Goal: Check status: Check status

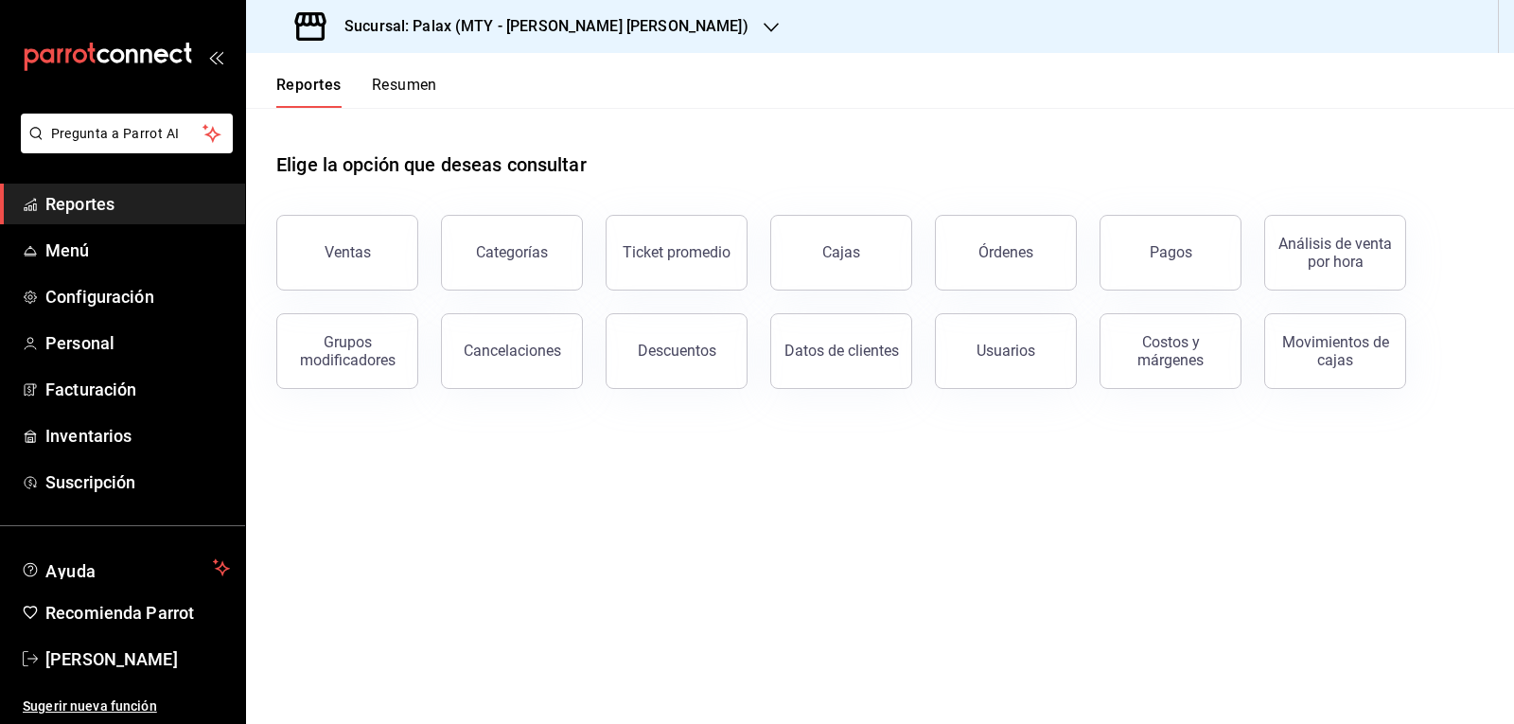
click at [157, 213] on span "Reportes" at bounding box center [137, 204] width 184 height 26
click at [343, 260] on div "Ventas" at bounding box center [347, 252] width 46 height 18
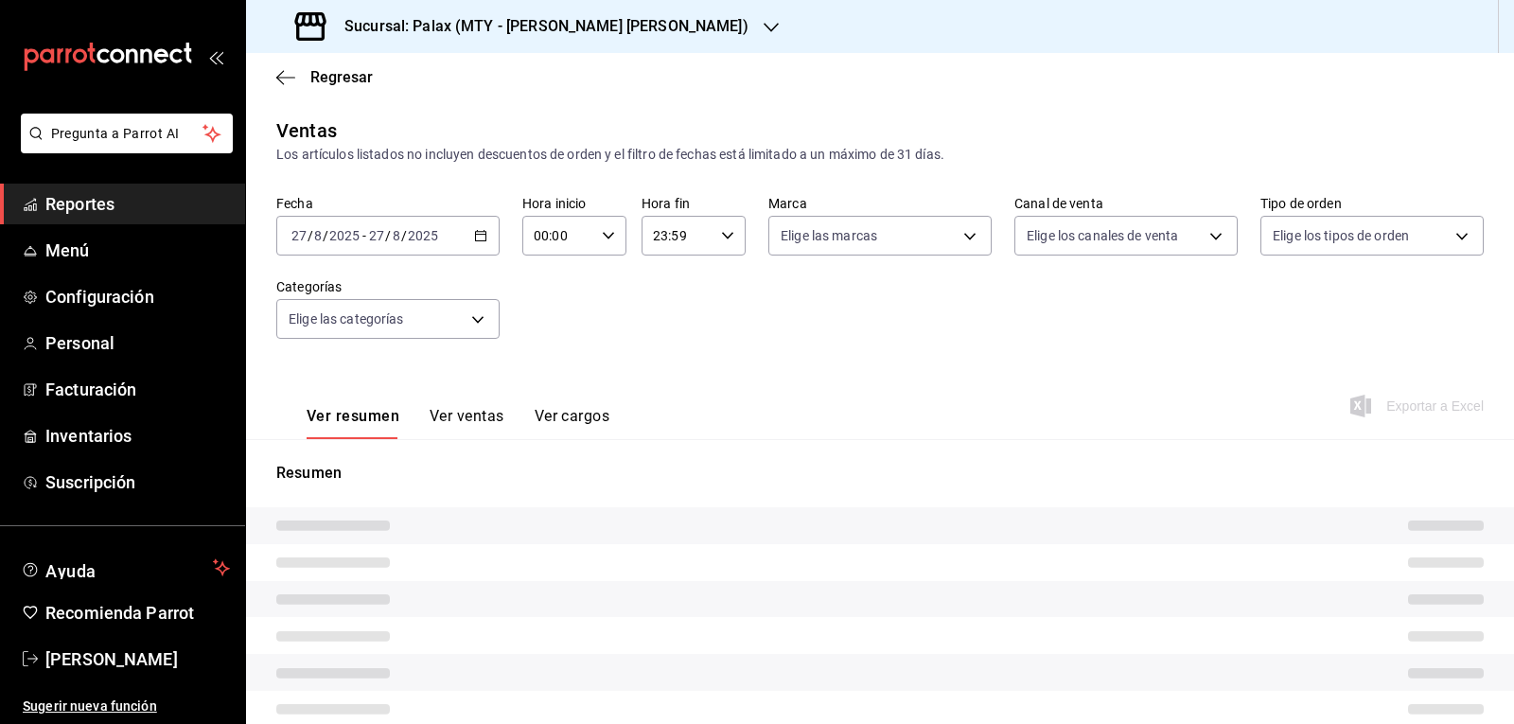
click at [763, 31] on icon "button" at bounding box center [770, 27] width 15 height 15
type input "07:00"
type input "23:00"
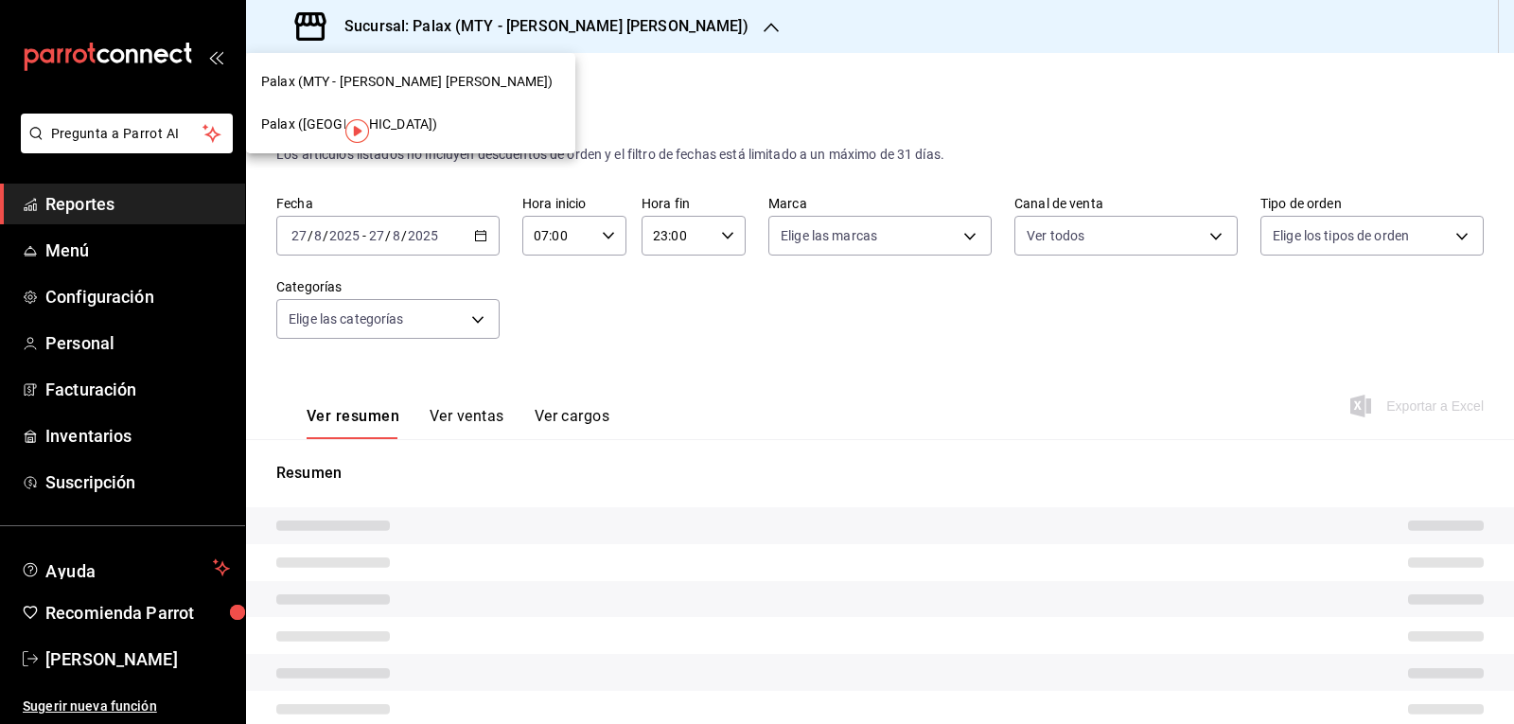
type input "PARROT,UBER_EATS,RAPPI,DIDI_FOOD,ONLINE"
click at [318, 122] on span "Palax ([GEOGRAPHIC_DATA])" at bounding box center [349, 124] width 176 height 20
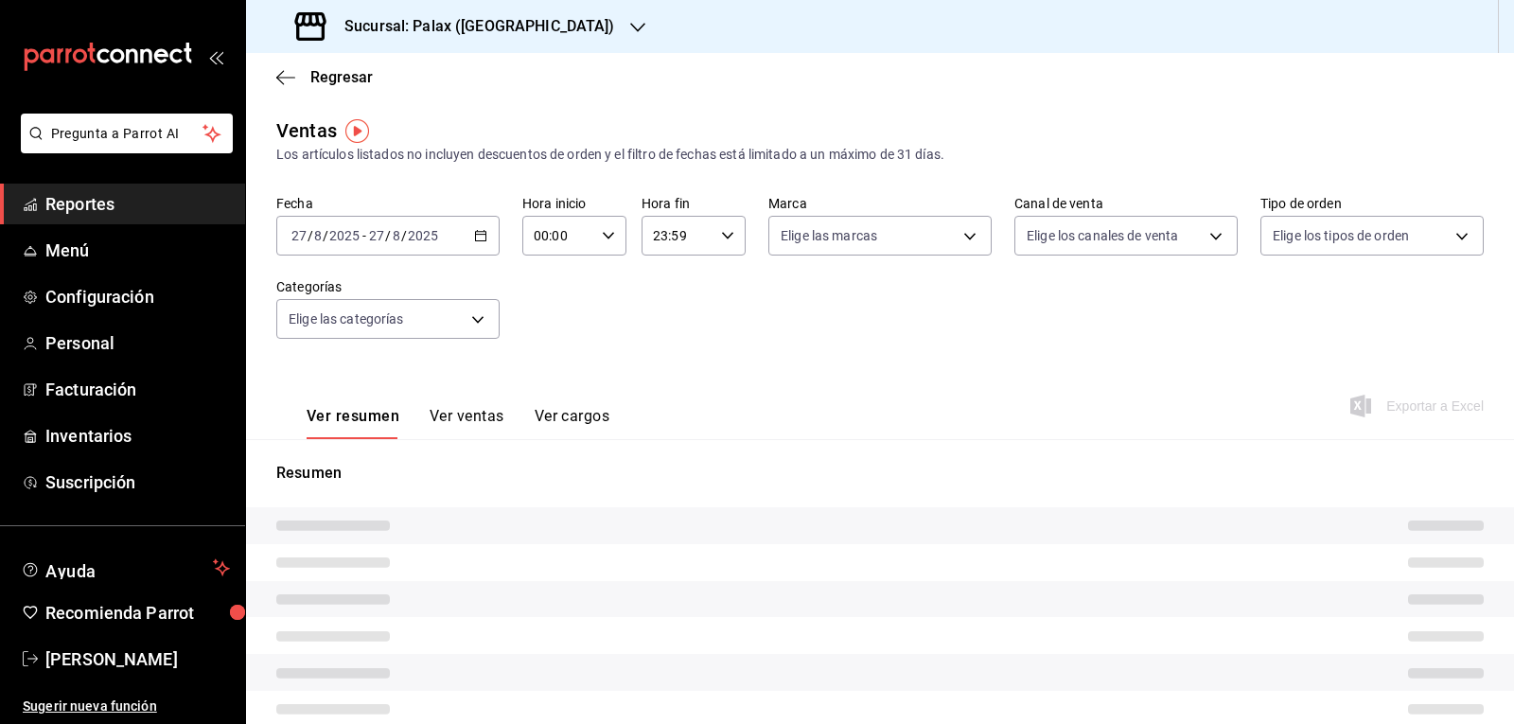
type input "07:00"
type input "23:00"
type input "PARROT,UBER_EATS,RAPPI,DIDI_FOOD,ONLINE"
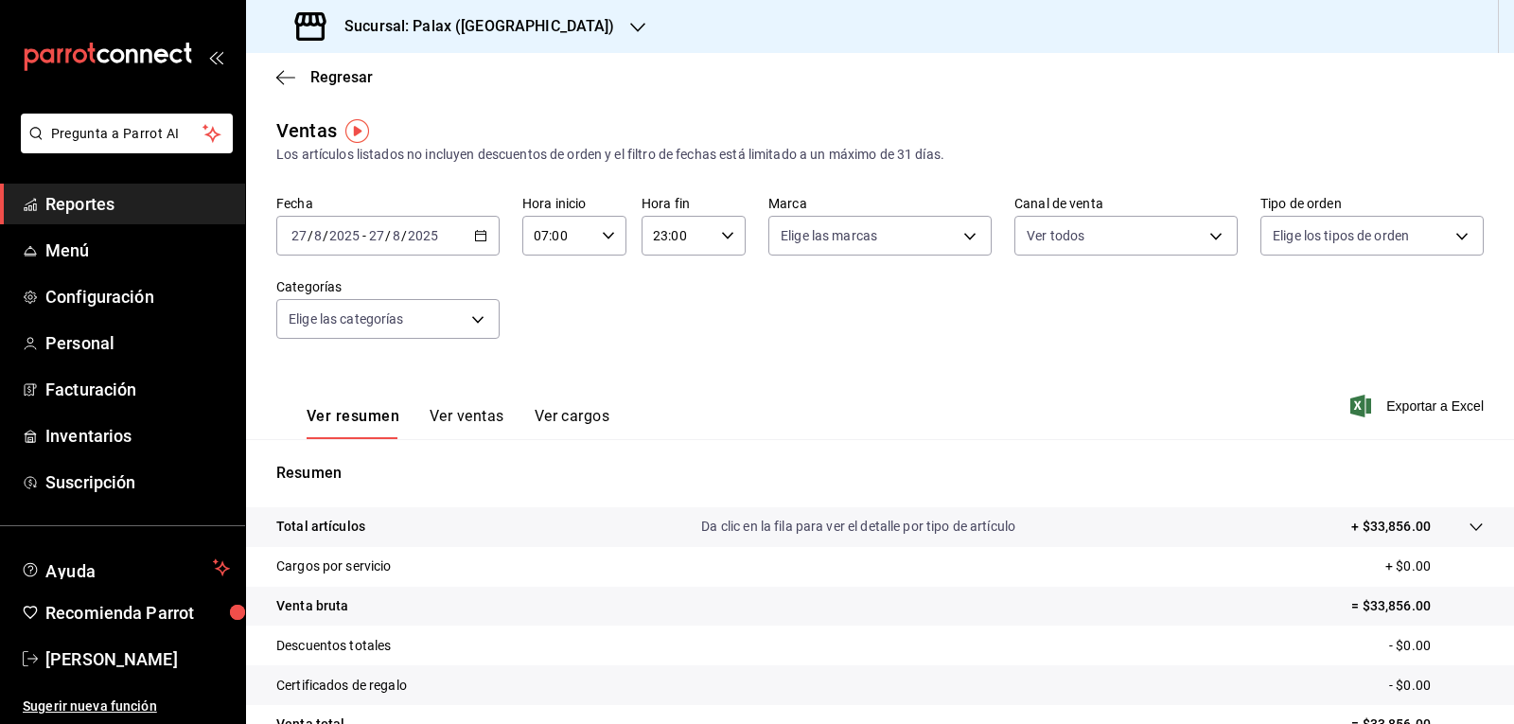
click at [131, 201] on span "Reportes" at bounding box center [137, 204] width 184 height 26
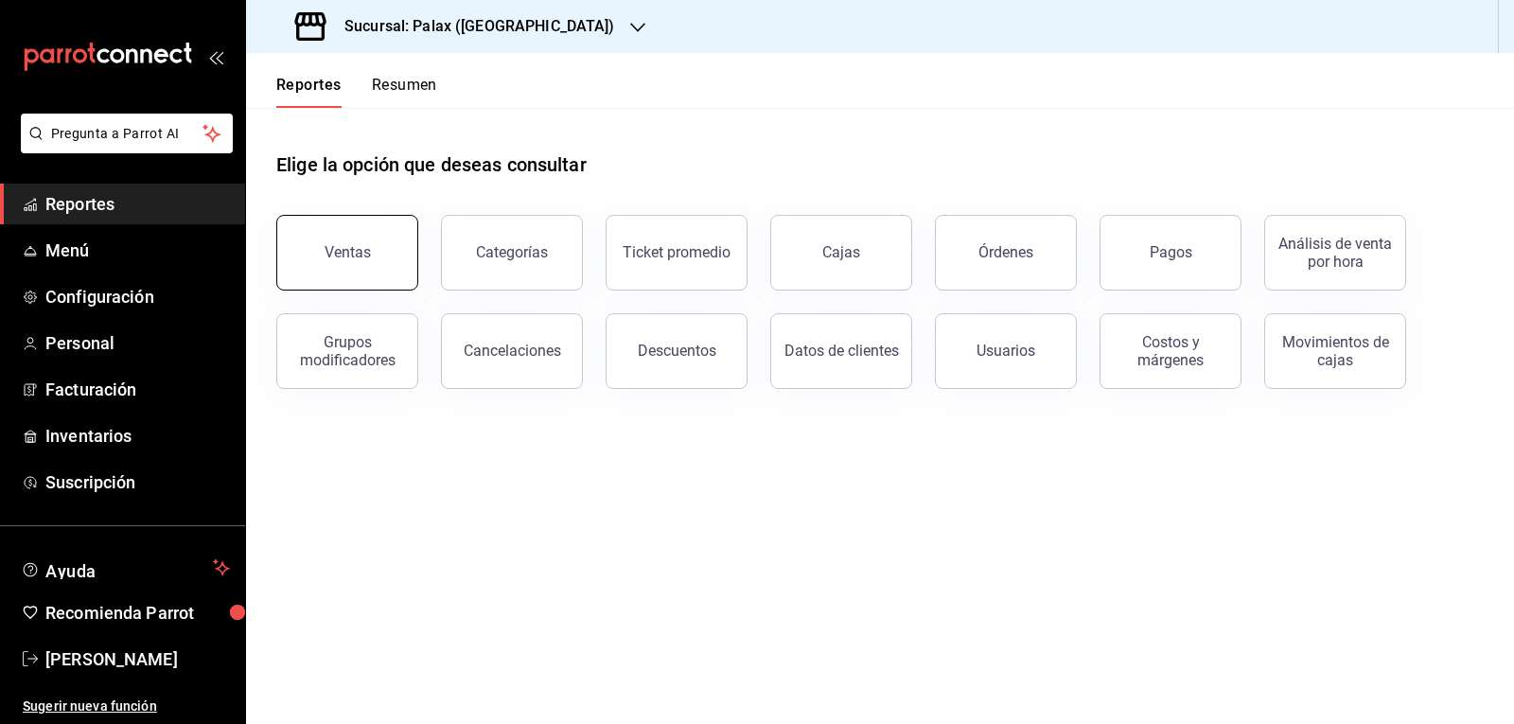
click at [343, 254] on div "Ventas" at bounding box center [347, 252] width 46 height 18
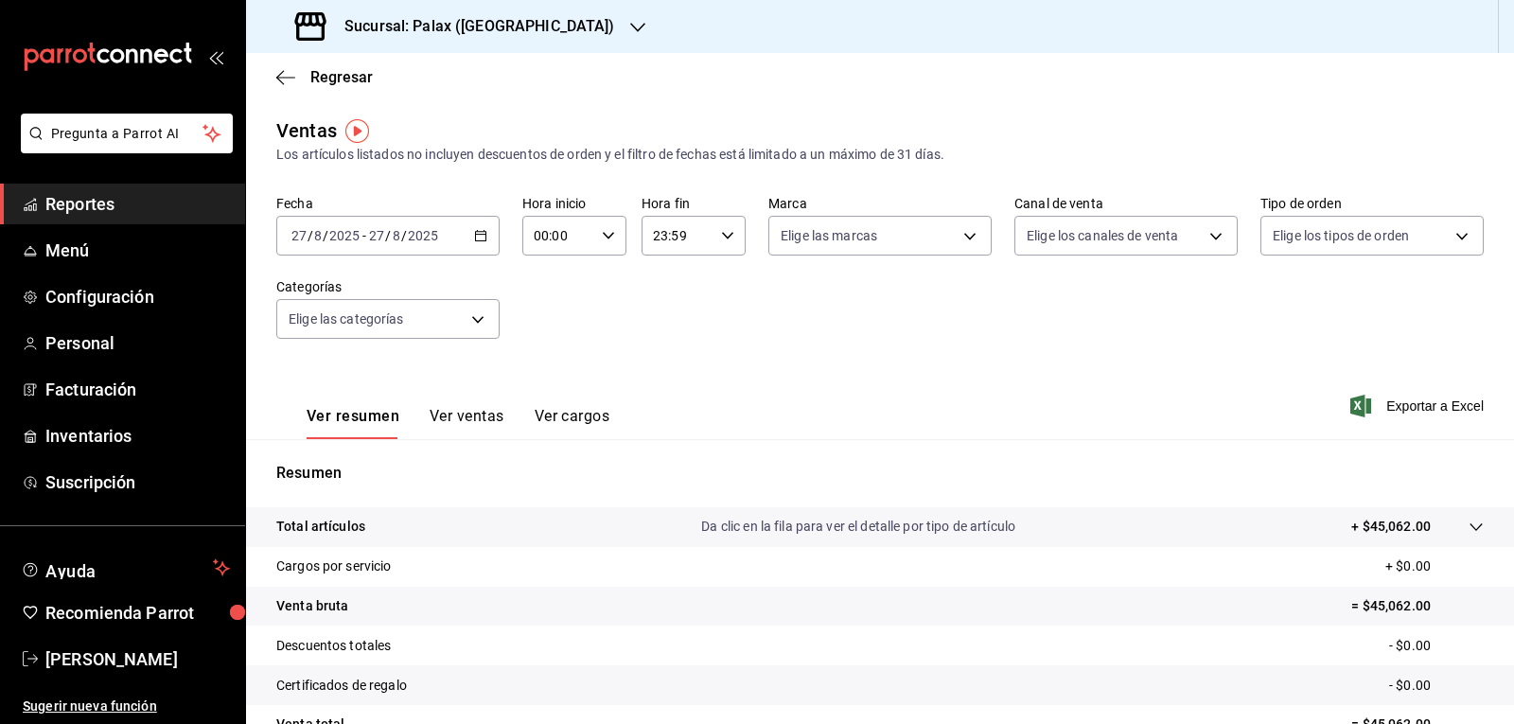
click at [611, 232] on div "00:00 Hora inicio" at bounding box center [574, 236] width 104 height 40
click at [545, 314] on span "07" at bounding box center [545, 317] width 22 height 15
type input "07:00"
click at [609, 237] on div at bounding box center [757, 362] width 1514 height 724
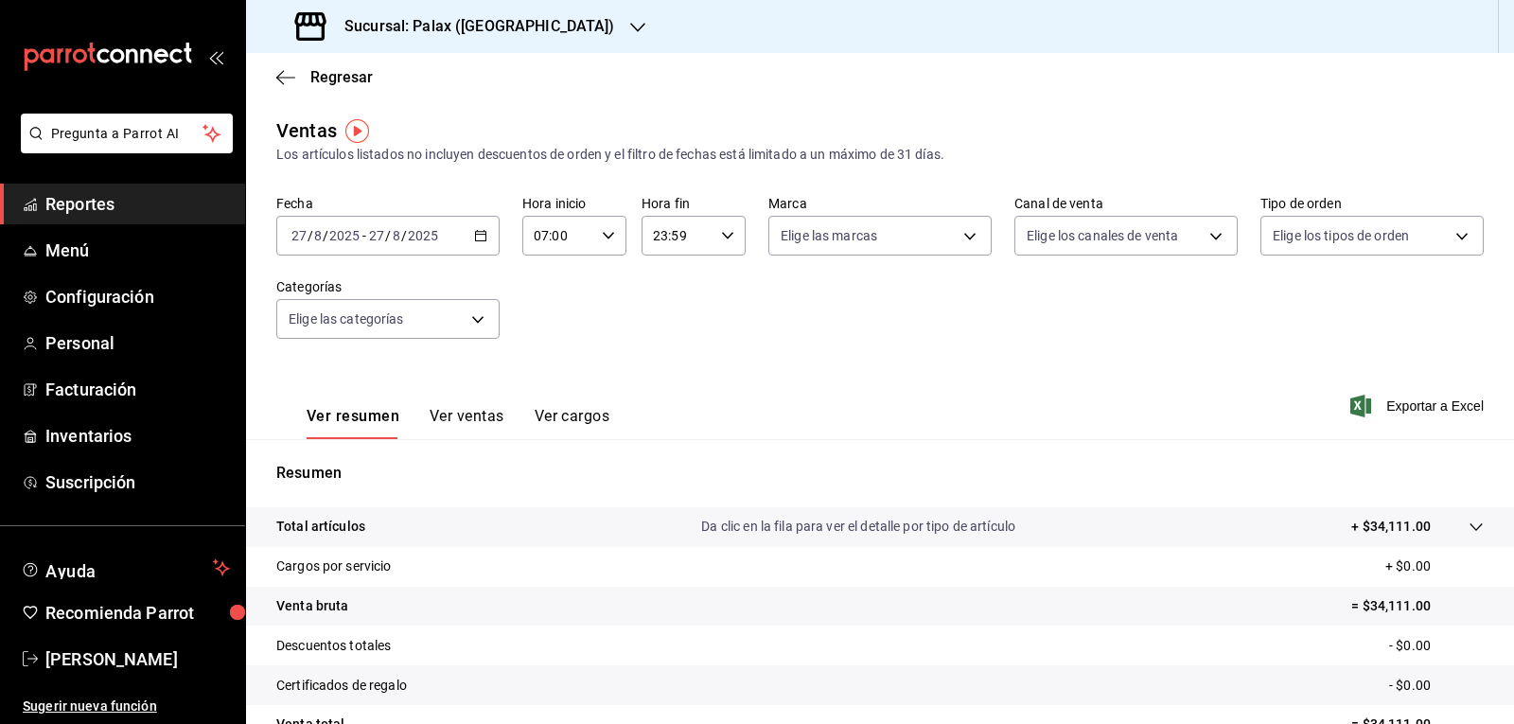
click at [630, 31] on icon "button" at bounding box center [637, 27] width 15 height 15
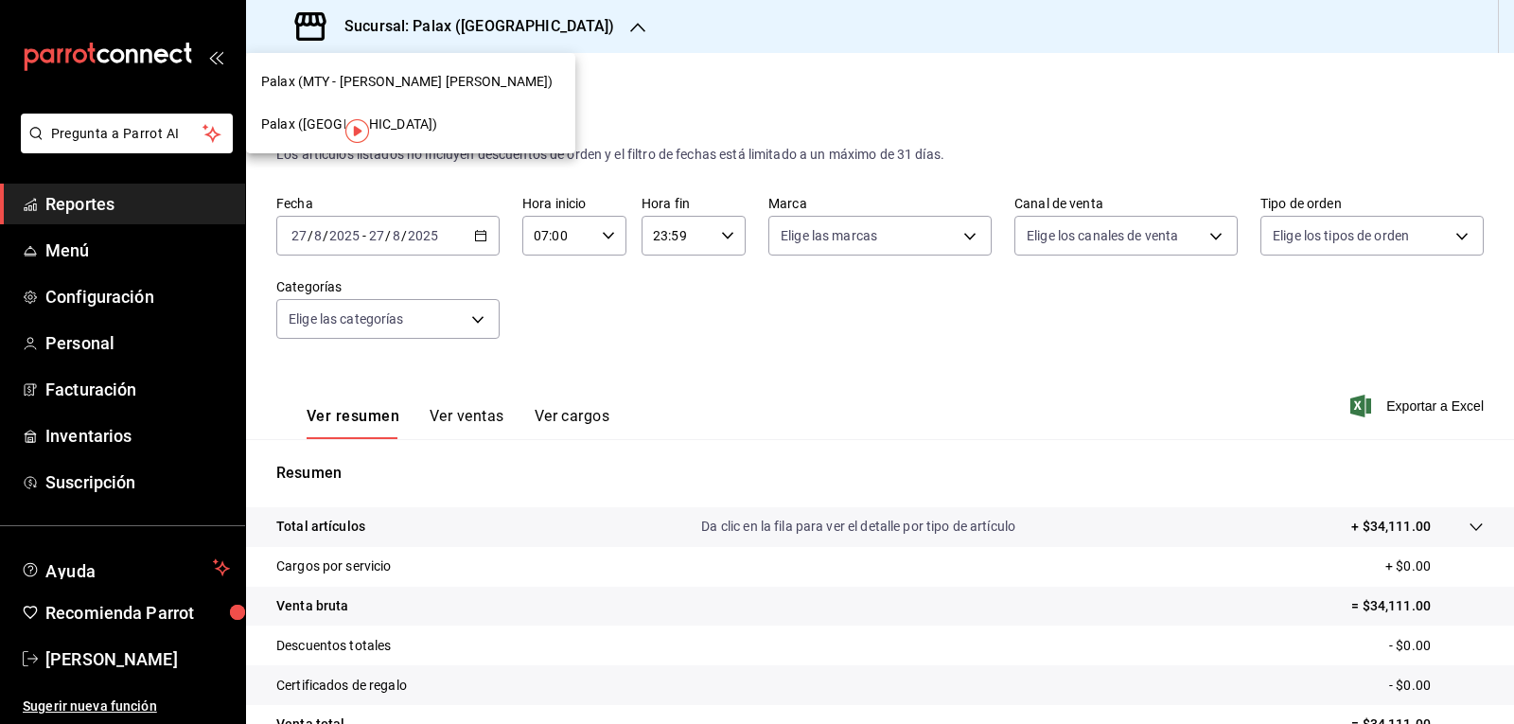
click at [357, 81] on span "Palax (MTY - [PERSON_NAME] [PERSON_NAME])" at bounding box center [406, 82] width 291 height 20
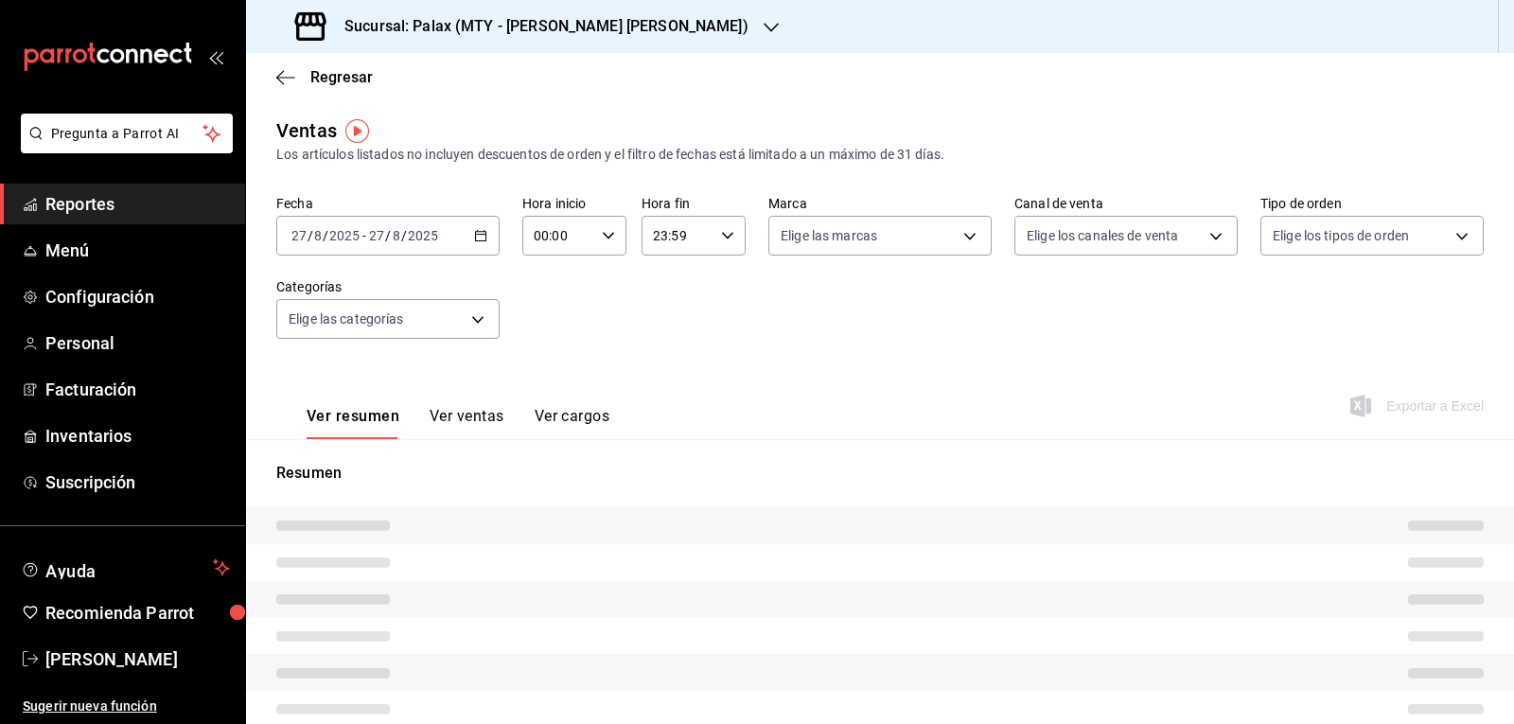
type input "07:00"
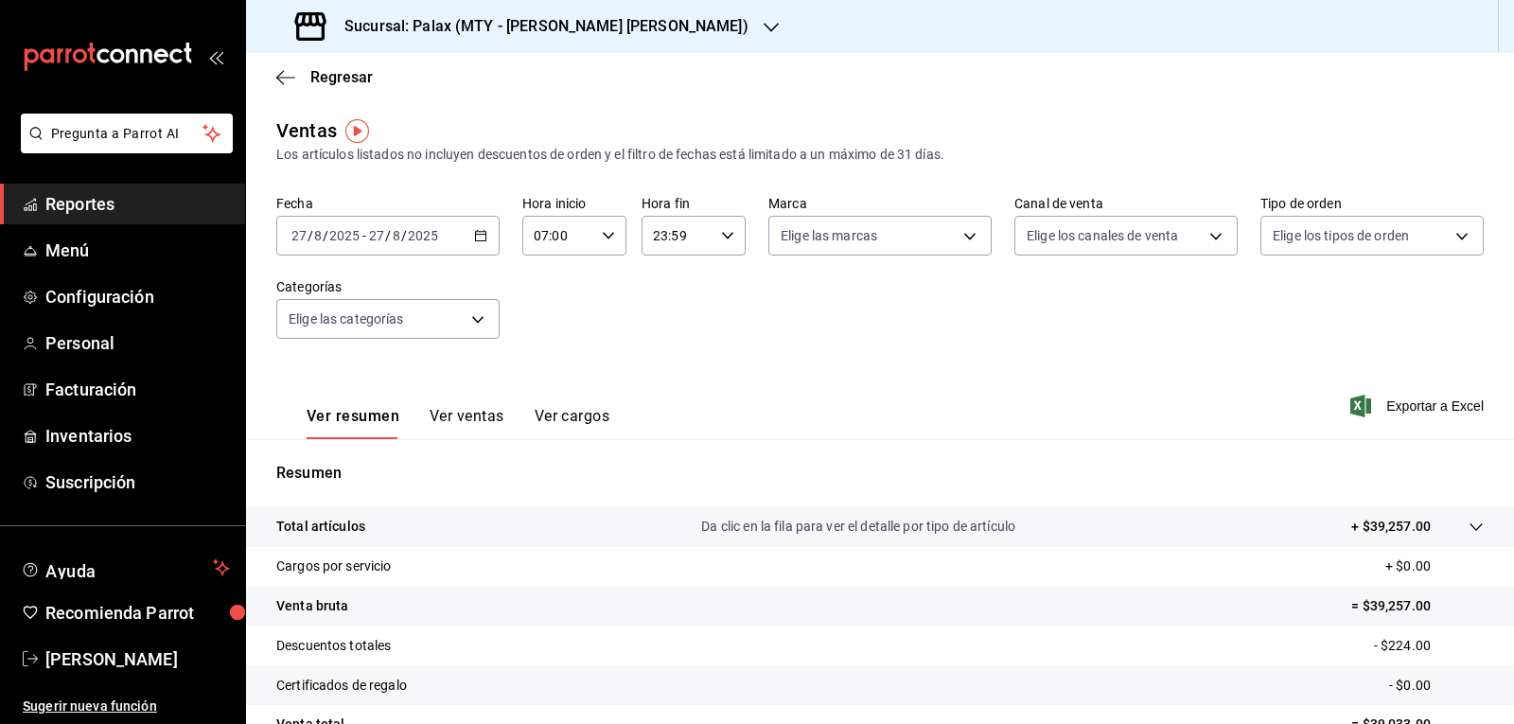
click at [763, 25] on icon "button" at bounding box center [770, 27] width 15 height 15
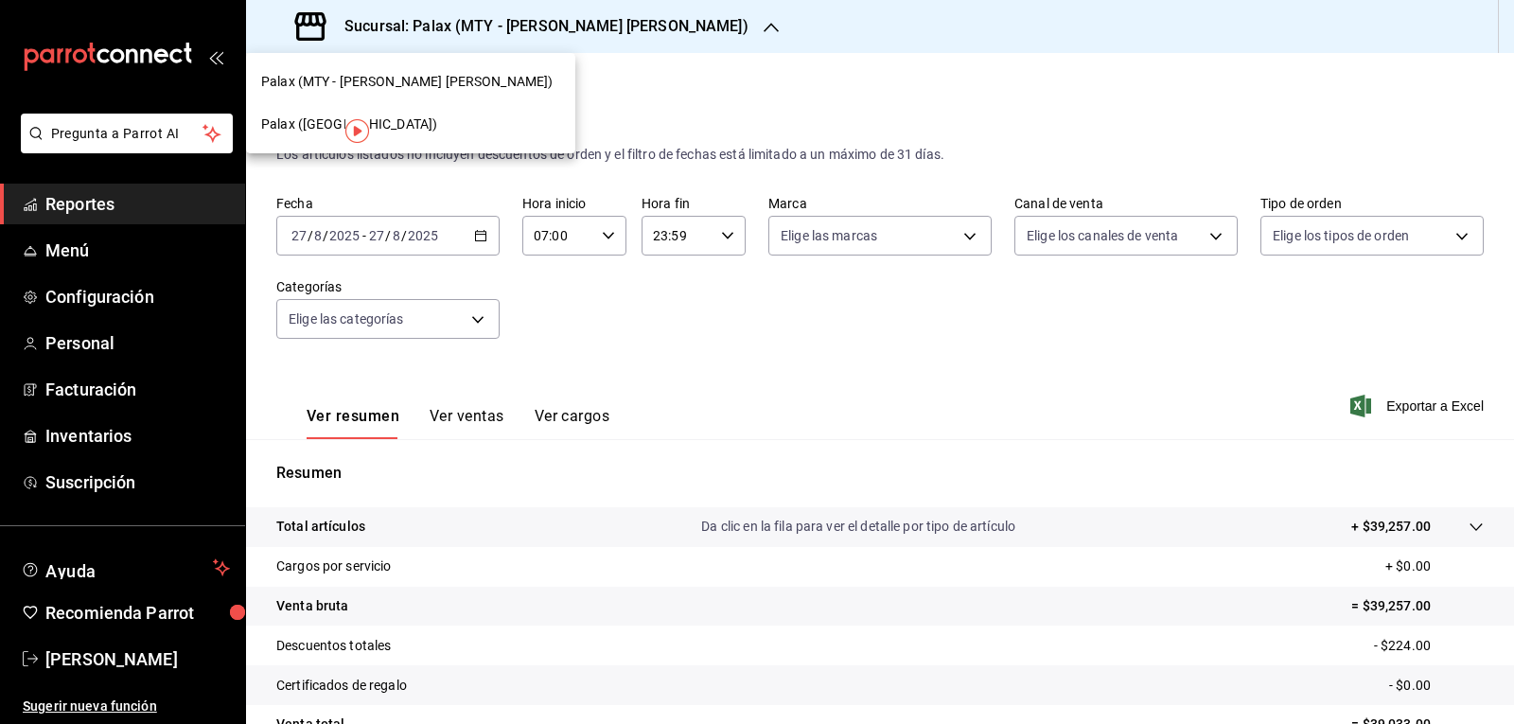
click at [285, 127] on span "Palax ([GEOGRAPHIC_DATA])" at bounding box center [349, 124] width 176 height 20
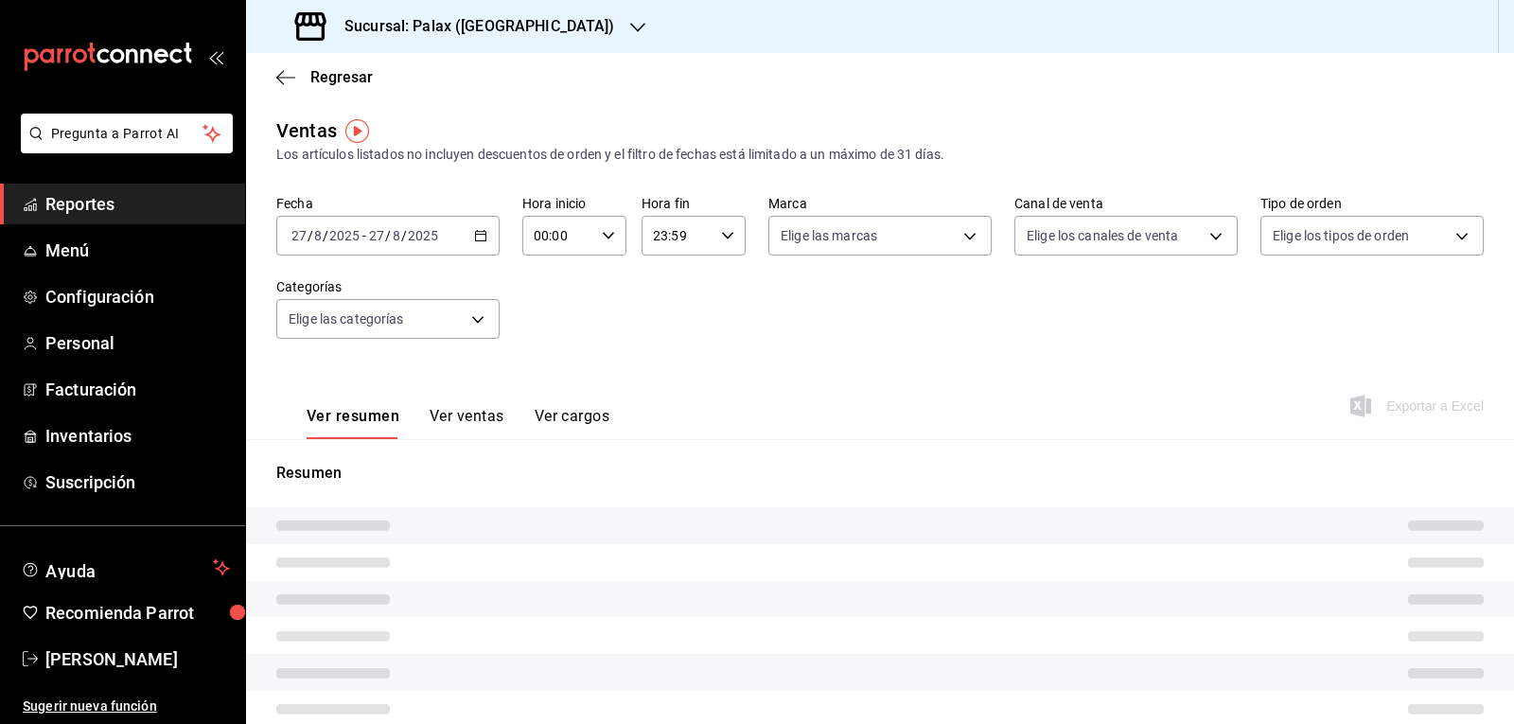
type input "07:00"
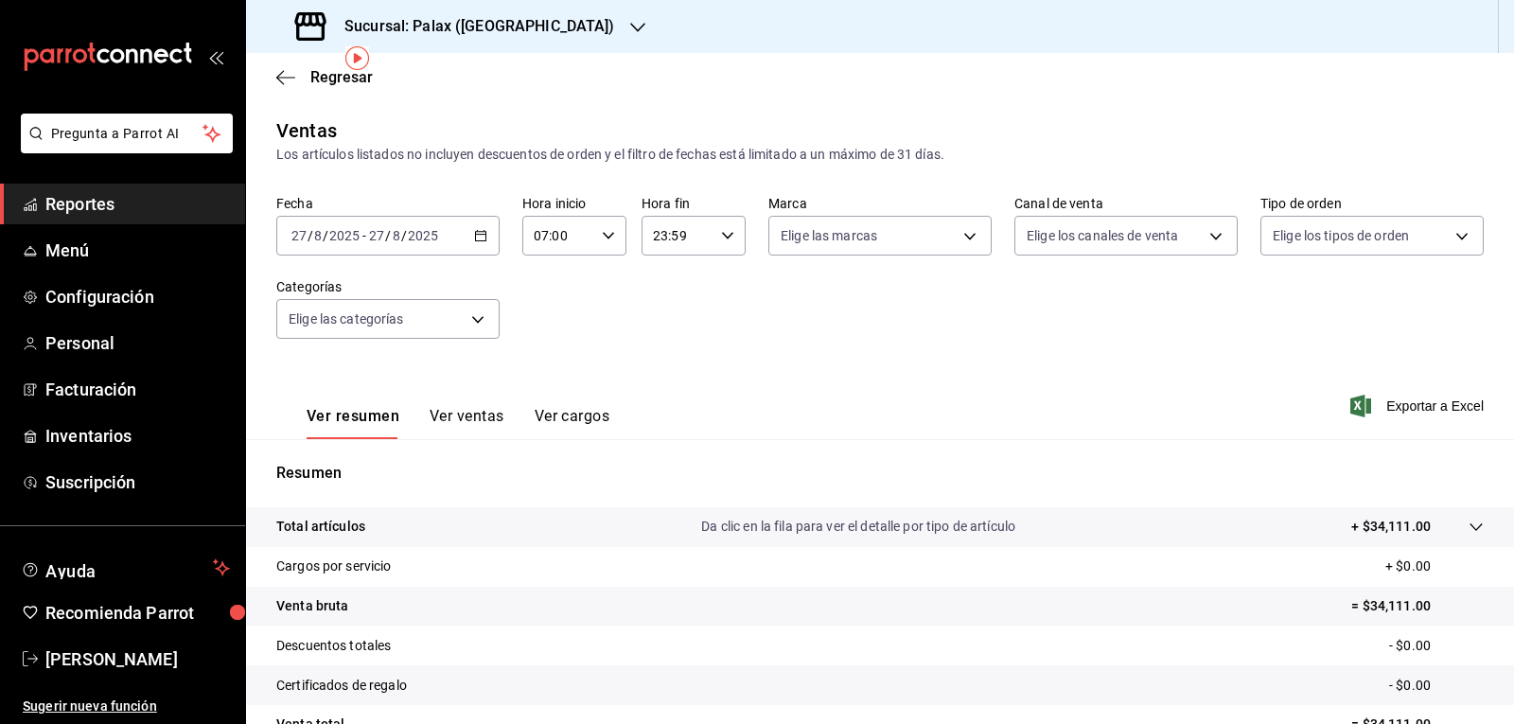
scroll to position [183, 0]
